Goal: Obtain resource: Download file/media

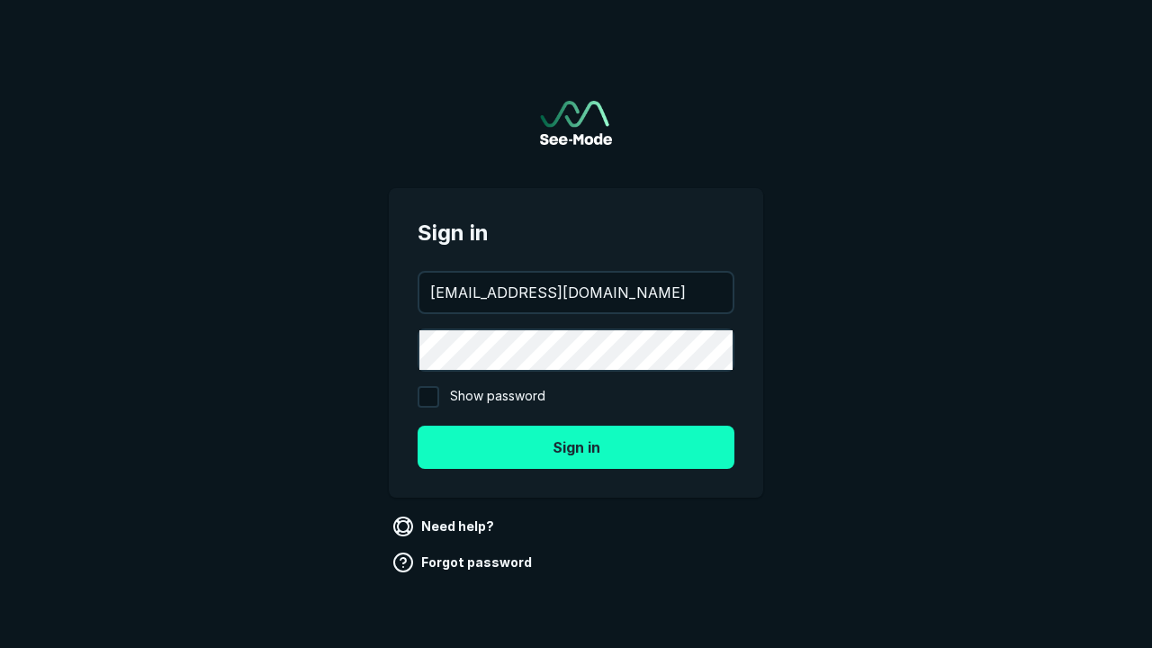
click at [576, 446] on button "Sign in" at bounding box center [576, 447] width 317 height 43
